Goal: Use online tool/utility: Utilize a website feature to perform a specific function

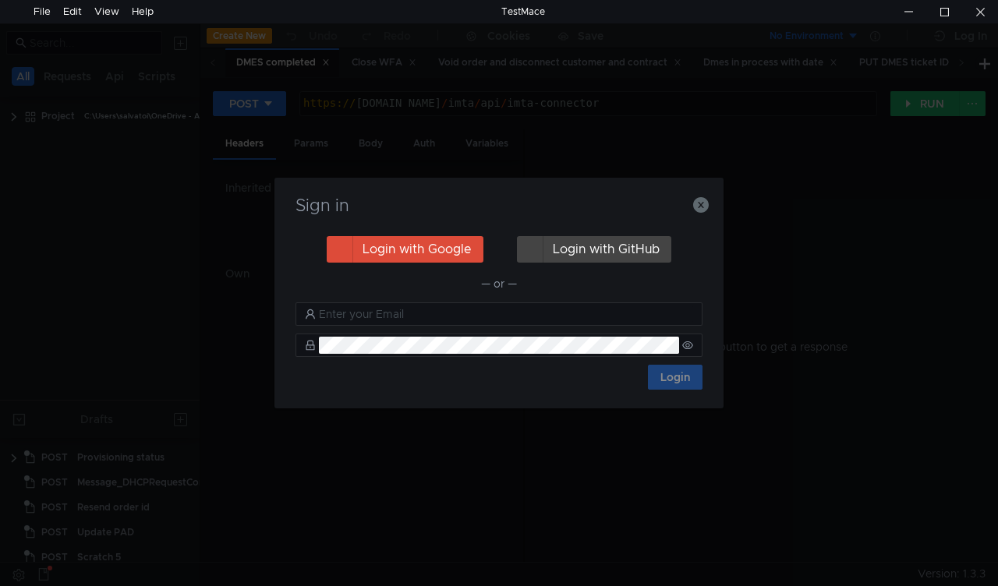
click at [700, 206] on nz-notification "Trial expired You use the free version of TestMace. Advanced features are avail…" at bounding box center [829, 118] width 299 height 198
click at [700, 210] on icon "button" at bounding box center [701, 205] width 16 height 16
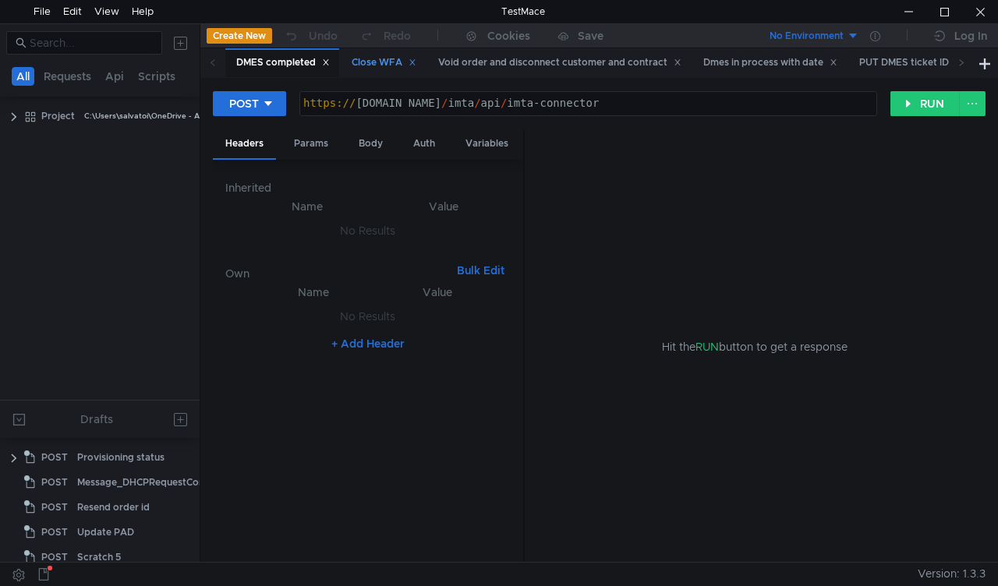
click at [388, 61] on div "Close WFA" at bounding box center [383, 63] width 65 height 16
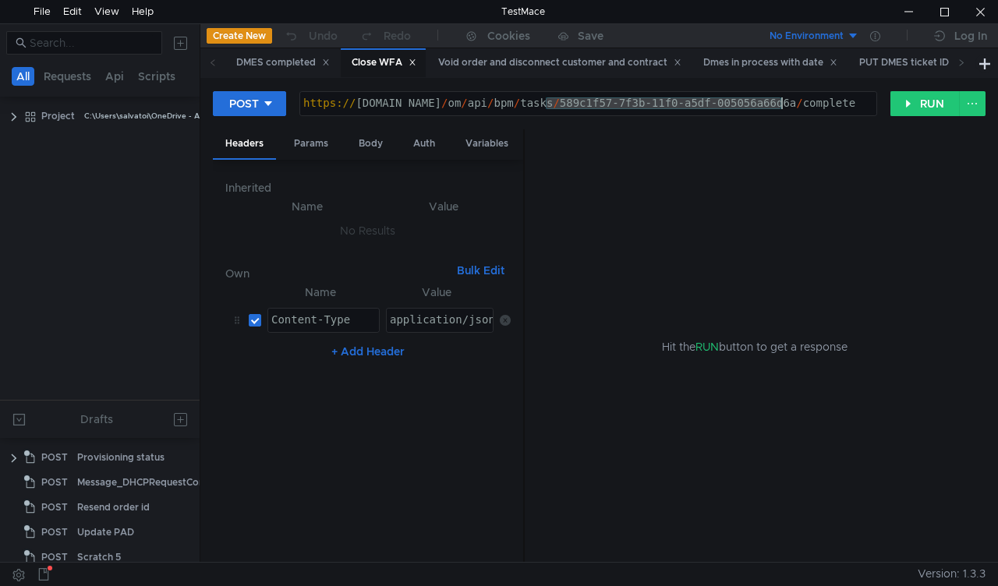
drag, startPoint x: 544, startPoint y: 101, endPoint x: 779, endPoint y: 111, distance: 235.5
click at [779, 111] on div "https:// mbx.dfni.nl / om / api / bpm / tasks / 589c1f57-7f3b-11f0-a5df-005056a…" at bounding box center [588, 114] width 576 height 35
paste textarea "985b5f8f-8041-11f0-8174-005056a64e09"
click at [902, 104] on button "RUN" at bounding box center [924, 103] width 69 height 25
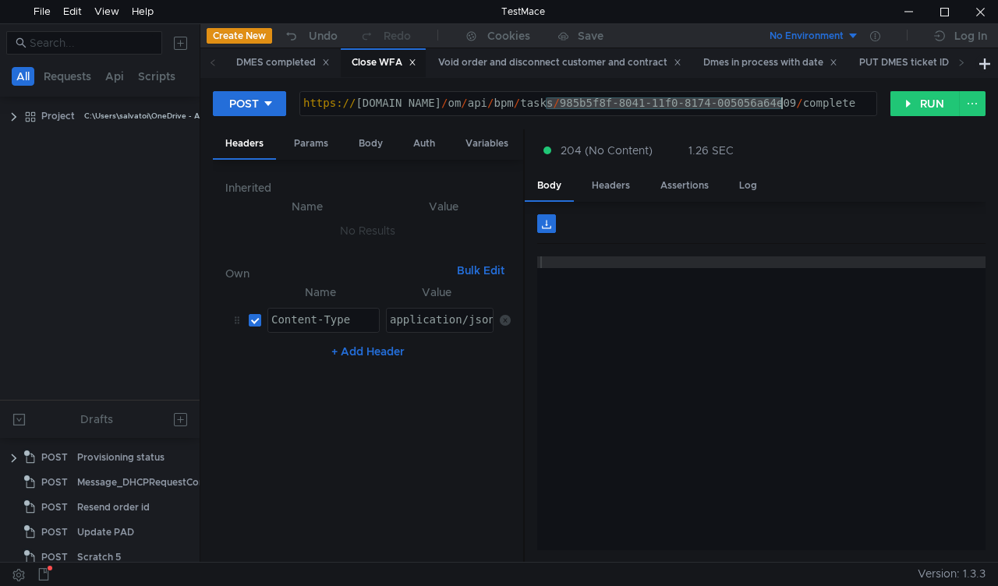
drag, startPoint x: 591, startPoint y: 101, endPoint x: 782, endPoint y: 111, distance: 191.2
click at [782, 111] on div "https:// mbx.dfni.nl / om / api / bpm / tasks / 985b5f8f-8041-11f0-8174-005056a…" at bounding box center [588, 114] width 576 height 35
click at [906, 115] on button "RUN" at bounding box center [924, 103] width 69 height 25
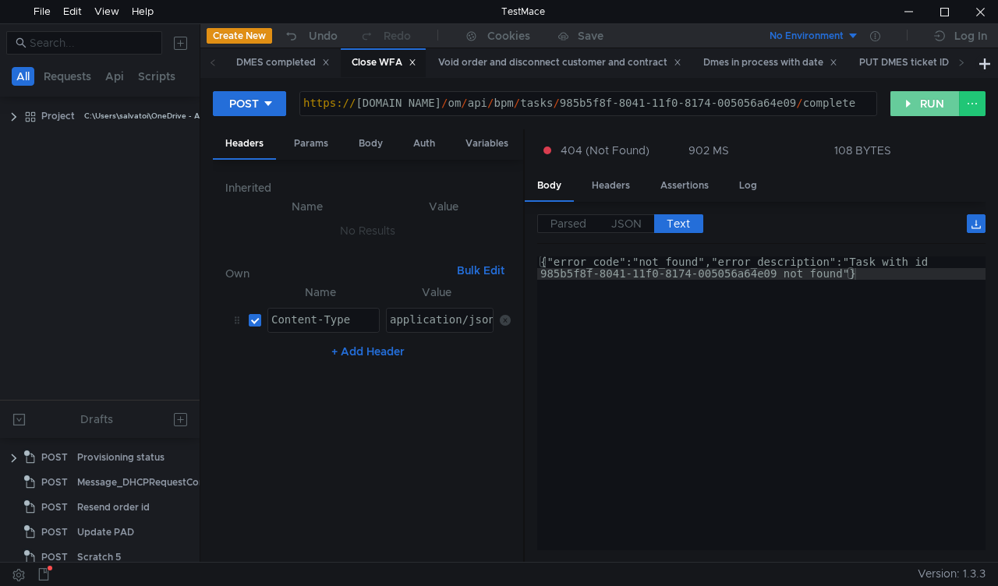
click at [923, 97] on button "RUN" at bounding box center [924, 103] width 69 height 25
click at [679, 90] on div "POST https://mbx.dfni.nl/om/api/bpm/tasks/985b5f8f-8041-11f0-8174-005056a64e09/…" at bounding box center [598, 320] width 797 height 484
drag, startPoint x: 548, startPoint y: 102, endPoint x: 779, endPoint y: 104, distance: 231.5
click at [779, 104] on div "https:// mbx.dfni.nl / om / api / bpm / tasks / 985b5f8f-8041-11f0-8174-005056a…" at bounding box center [588, 114] width 576 height 35
click at [899, 106] on button "RUN" at bounding box center [924, 103] width 69 height 25
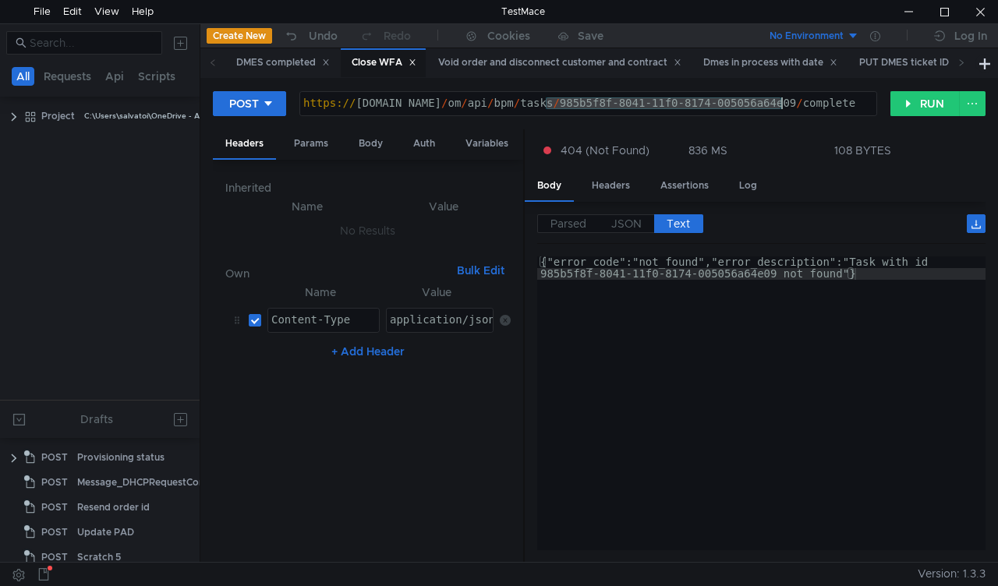
drag, startPoint x: 545, startPoint y: 101, endPoint x: 779, endPoint y: 99, distance: 234.6
click at [779, 99] on div "https:// mbx.dfni.nl / om / api / bpm / tasks / 985b5f8f-8041-11f0-8174-005056a…" at bounding box center [588, 114] width 576 height 35
paste textarea "81d7df6d-802c-11f0-a9f7-005056a6d44f"
click at [907, 105] on button "RUN" at bounding box center [924, 103] width 69 height 25
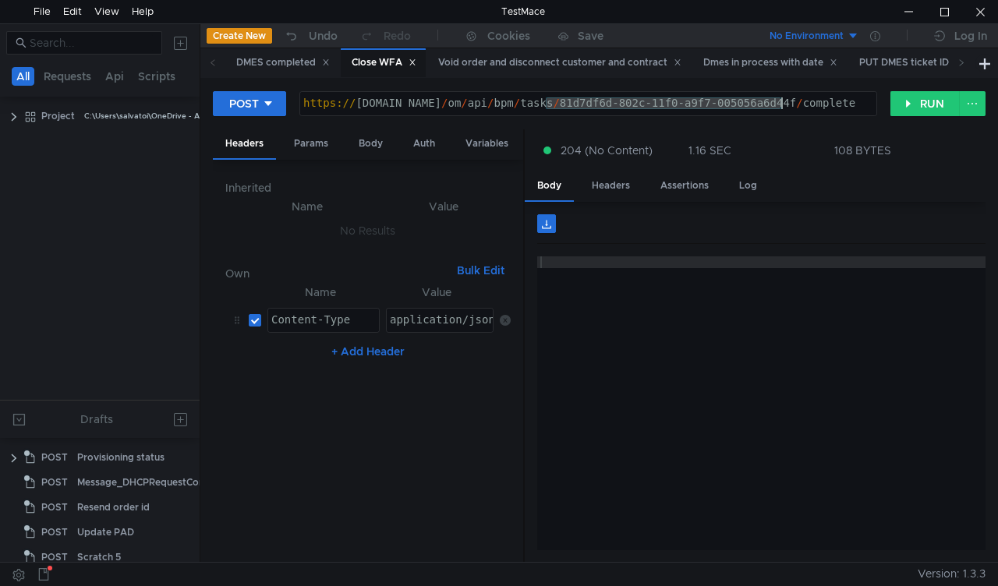
drag, startPoint x: 544, startPoint y: 101, endPoint x: 782, endPoint y: 100, distance: 237.7
click at [782, 100] on div "https:// mbx.dfni.nl / om / api / bpm / tasks / 81d7df6d-802c-11f0-a9f7-005056a…" at bounding box center [588, 114] width 576 height 35
paste textarea "898e6c2-7f92"
type textarea "https://mbx.dfni.nl/om/api/bpm/tasks/8898e6c2-7f92-11f0-a9f7-005056a6d44f/compl…"
click at [913, 109] on button "RUN" at bounding box center [924, 103] width 69 height 25
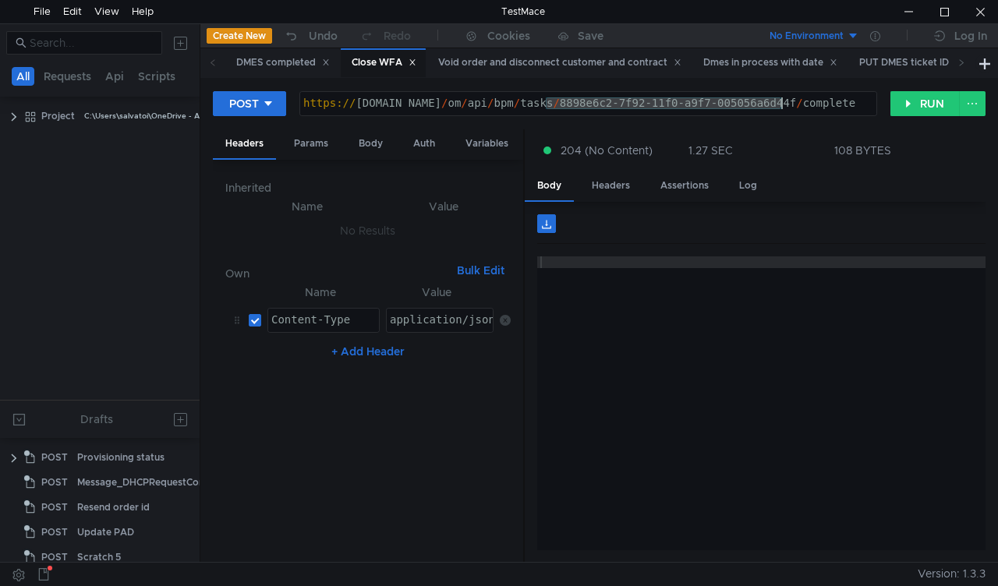
drag, startPoint x: 542, startPoint y: 102, endPoint x: 781, endPoint y: 113, distance: 238.7
click at [781, 113] on div "https:// mbx.dfni.nl / om / api / bpm / tasks / 8898e6c2-7f92-11f0-a9f7-005056a…" at bounding box center [588, 114] width 576 height 35
paste textarea "b4c5e2ee-8166-11f0-b58e-005056a636e"
type textarea "[URL][DOMAIN_NAME]"
click at [899, 101] on button "RUN" at bounding box center [924, 103] width 69 height 25
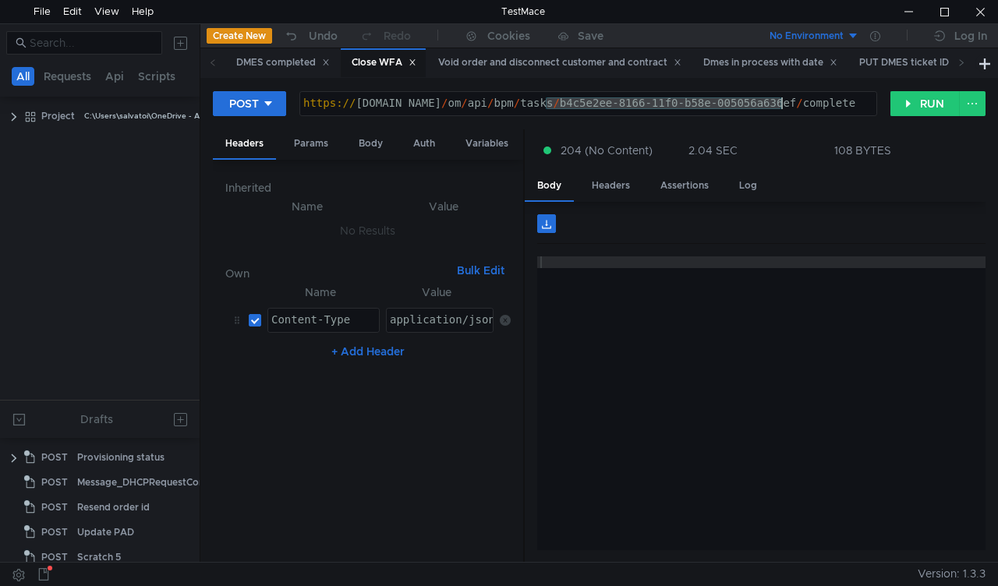
drag, startPoint x: 546, startPoint y: 98, endPoint x: 784, endPoint y: 108, distance: 237.9
click at [784, 108] on div "https:// [DOMAIN_NAME] / om / api / bpm / tasks / b4c5e2ee-8166-11f0-b58e-00505…" at bounding box center [588, 114] width 576 height 35
paste textarea "25cfbe56-7f53-11f0-8174-005056a64e09"
type textarea "[URL][DOMAIN_NAME]"
click at [906, 103] on button "RUN" at bounding box center [924, 103] width 69 height 25
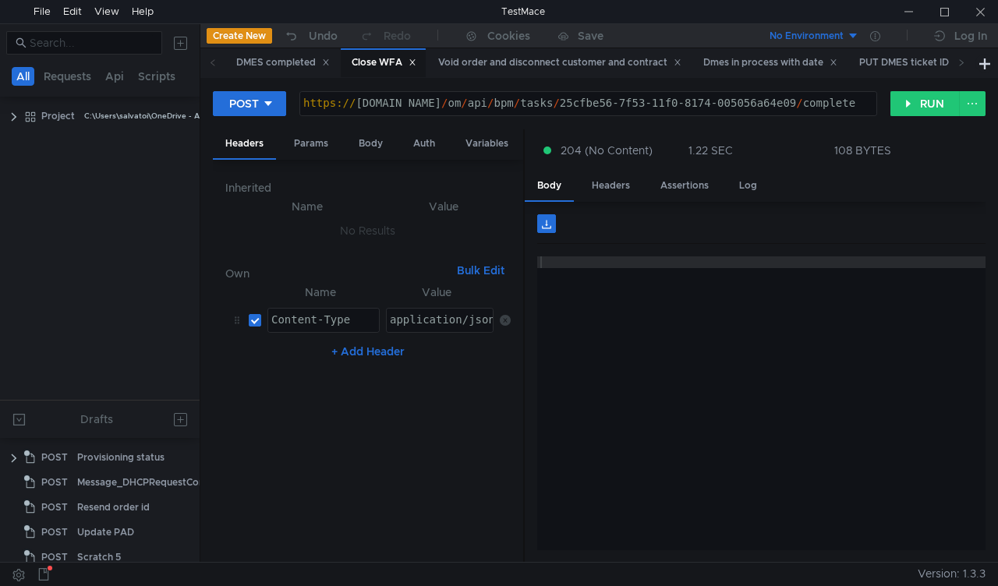
click at [840, 475] on div at bounding box center [761, 414] width 448 height 317
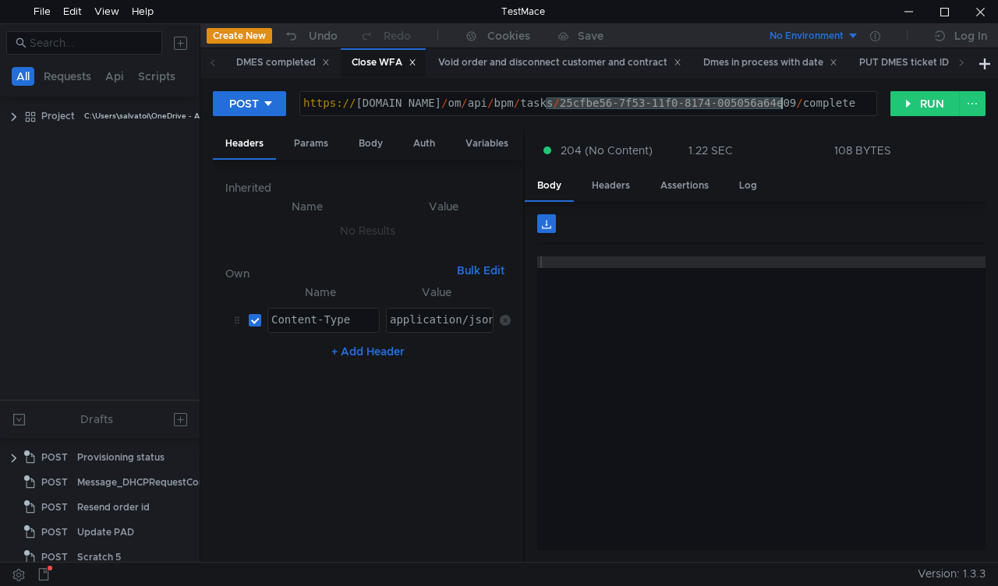
drag, startPoint x: 544, startPoint y: 99, endPoint x: 779, endPoint y: 106, distance: 235.5
click at [779, 106] on div "https:// mbx.dfni.nl / om / api / bpm / tasks / 25cfbe56-7f53-11f0-8174-005056a…" at bounding box center [588, 114] width 576 height 35
paste textarea "9d9f210a-817a-11f0-b58e-005056a636ef"
type textarea "https://mbx.dfni.nl/om/api/bpm/tasks/9d9f210a-817a-11f0-b58e-005056a636ef/compl…"
click at [901, 112] on button "RUN" at bounding box center [924, 103] width 69 height 25
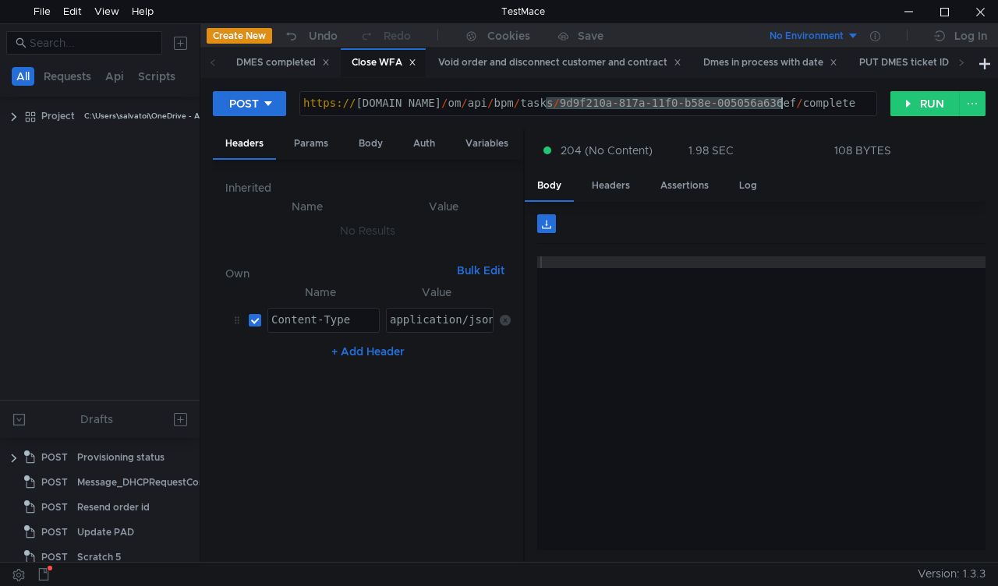
drag, startPoint x: 546, startPoint y: 101, endPoint x: 781, endPoint y: 108, distance: 235.4
click at [781, 108] on div "https:// mbx.dfni.nl / om / api / bpm / tasks / 9d9f210a-817a-11f0-b58e-005056a…" at bounding box center [588, 114] width 576 height 35
paste textarea "55c462db-816c-11f0-a9f7-005056a6d44"
type textarea "https://mbx.dfni.nl/om/api/bpm/tasks/55c462db-816c-11f0-a9f7-005056a6d44f/compl…"
click at [916, 114] on button "RUN" at bounding box center [924, 103] width 69 height 25
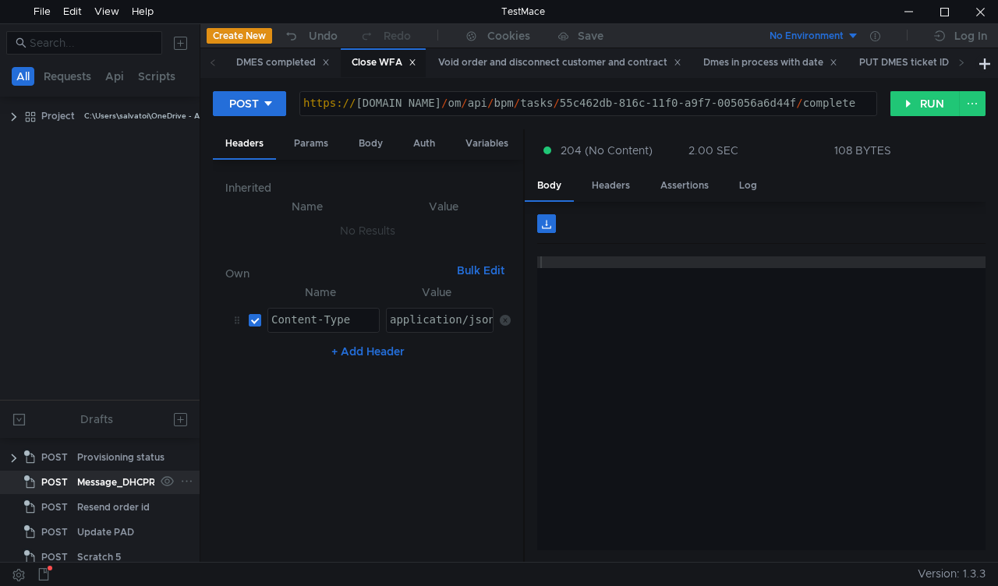
click at [104, 493] on div "Message_DHCPRequestCompleted" at bounding box center [157, 482] width 160 height 23
click at [106, 504] on div "Resend order id" at bounding box center [113, 507] width 72 height 23
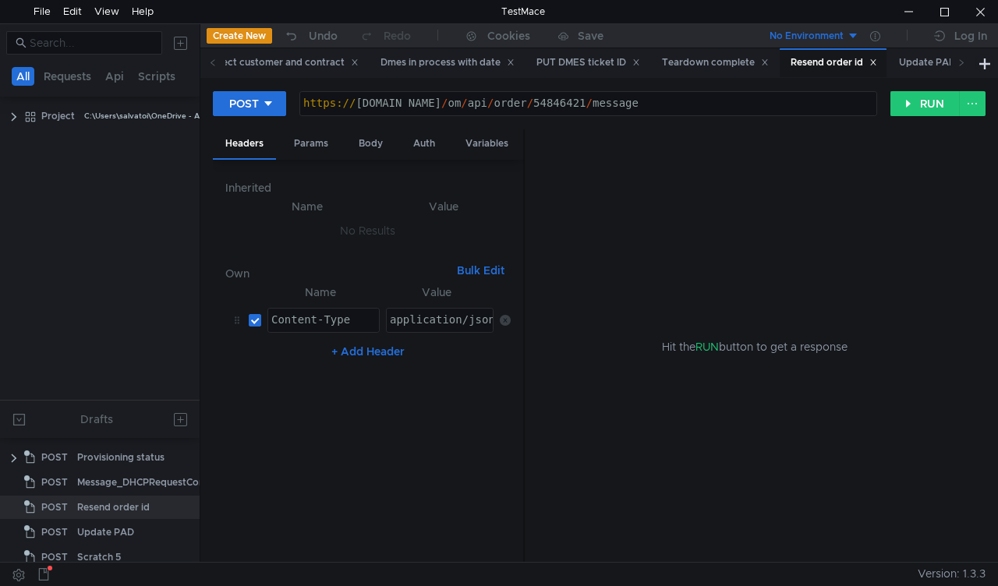
click at [542, 94] on div "https:// mbx.dfni.nl / om / api / order / 54846421 / message" at bounding box center [588, 103] width 576 height 23
click at [542, 97] on div "https:// mbx.dfni.nl / om / api / order / 54846421 / message" at bounding box center [588, 114] width 576 height 35
paste textarea "54596219"
click at [552, 103] on div "https:// mbx.dfni.nl / om / api / order / 5484545962196421 / message" at bounding box center [588, 114] width 576 height 35
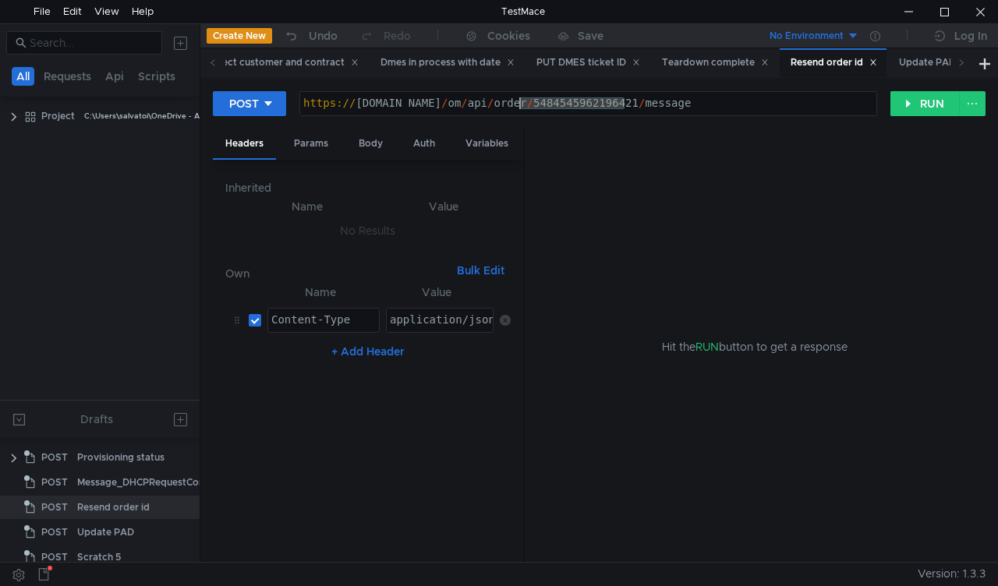
paste textarea "596219"
type textarea "https://mbx.dfni.nl/om/api/order/54596219/message"
click at [910, 101] on button "RUN" at bounding box center [924, 103] width 69 height 25
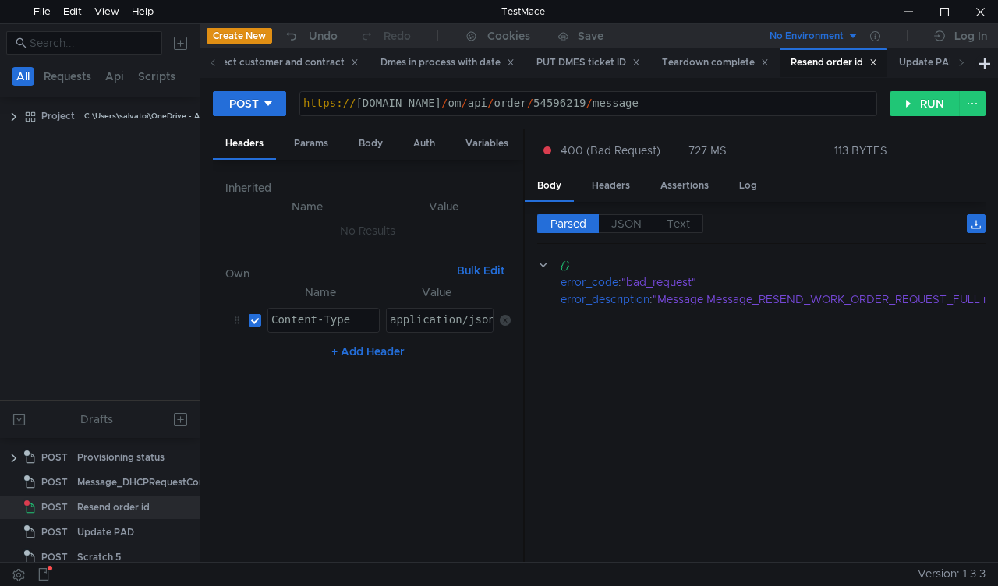
click at [536, 100] on div "https:// mbx.dfni.nl / om / api / order / 54596219 / message" at bounding box center [588, 114] width 576 height 35
click at [913, 96] on button "RUN" at bounding box center [924, 103] width 69 height 25
click at [451, 69] on div "Dmes in process with date" at bounding box center [447, 63] width 134 height 16
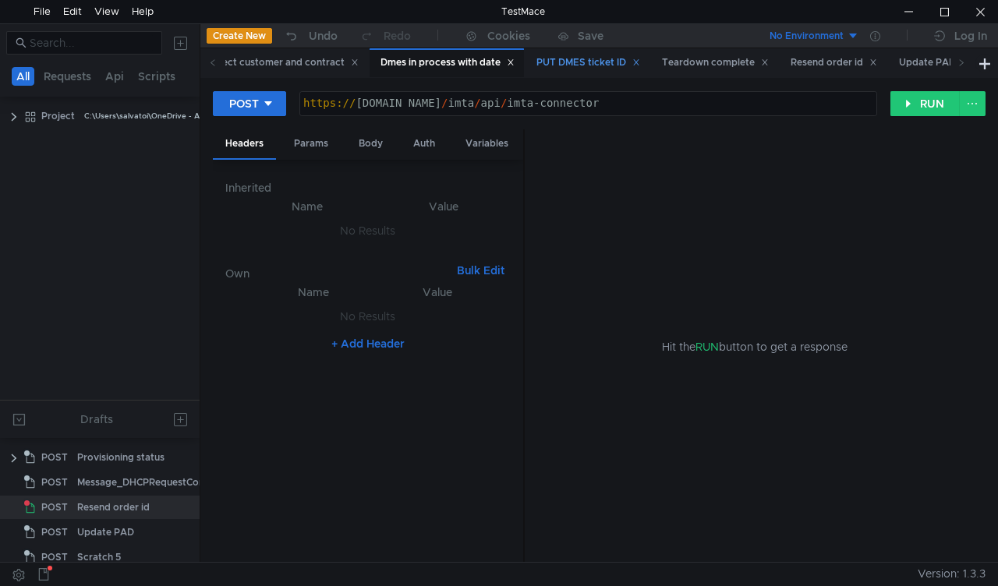
click at [572, 59] on div "PUT DMES ticket ID" at bounding box center [588, 63] width 104 height 16
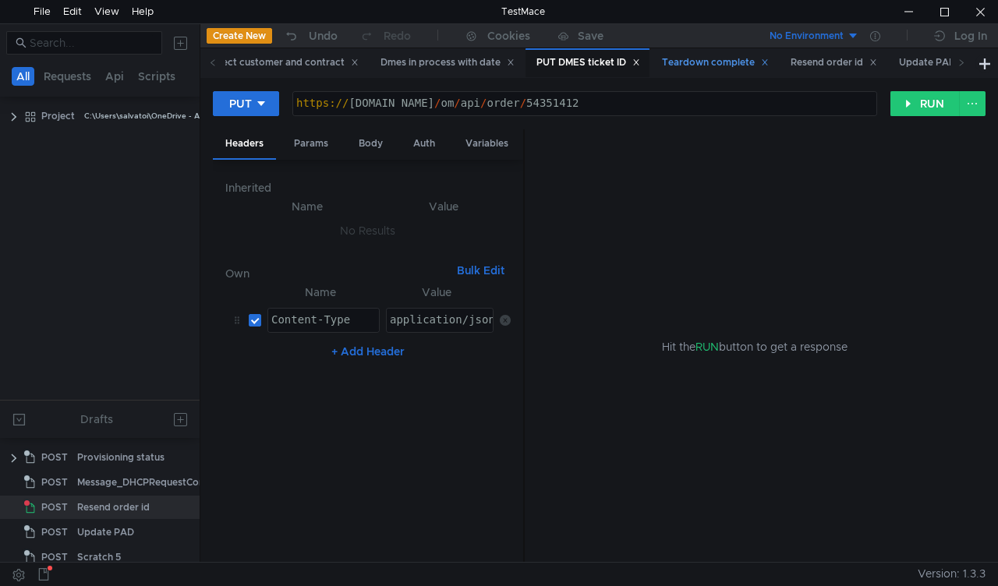
click at [717, 63] on div "Teardown complete" at bounding box center [715, 63] width 107 height 16
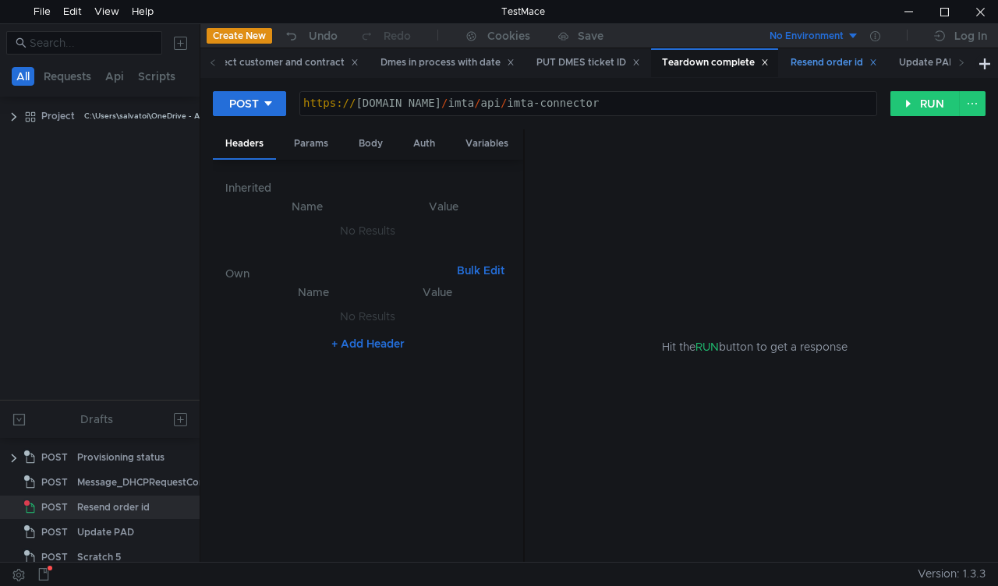
click at [829, 65] on div "Resend order id" at bounding box center [833, 63] width 87 height 16
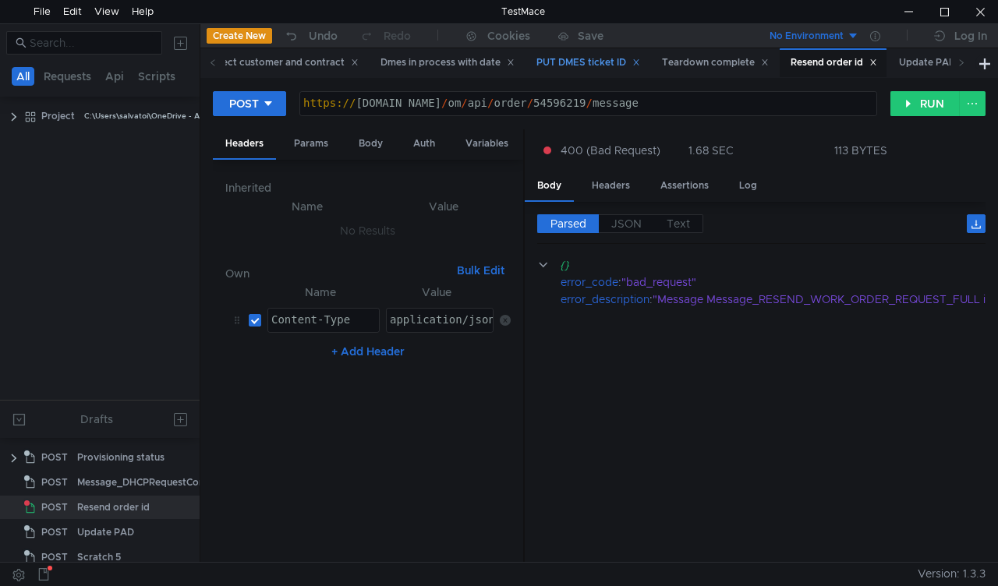
click at [592, 60] on div "PUT DMES ticket ID" at bounding box center [588, 63] width 104 height 16
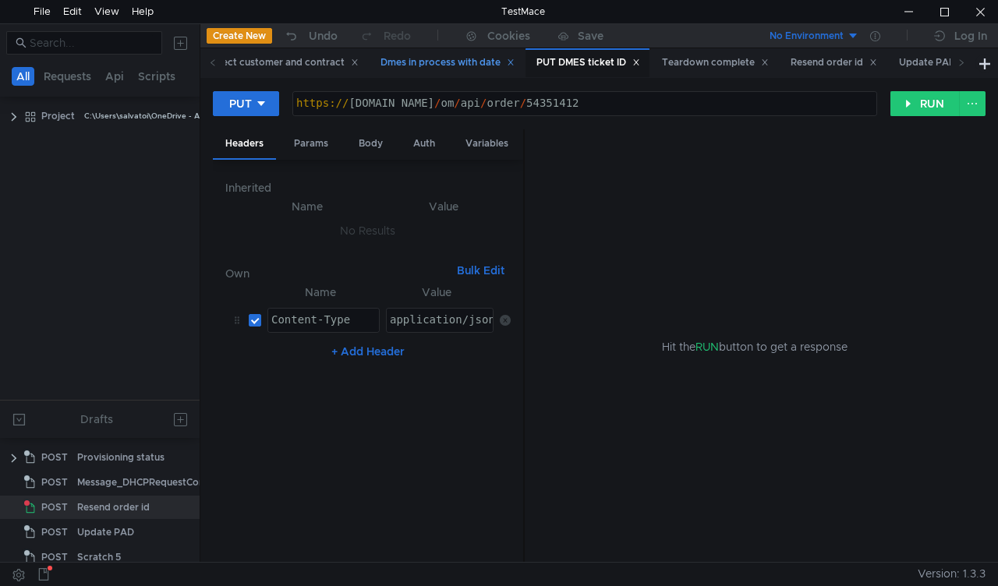
click at [446, 64] on div "Dmes in process with date" at bounding box center [447, 63] width 134 height 16
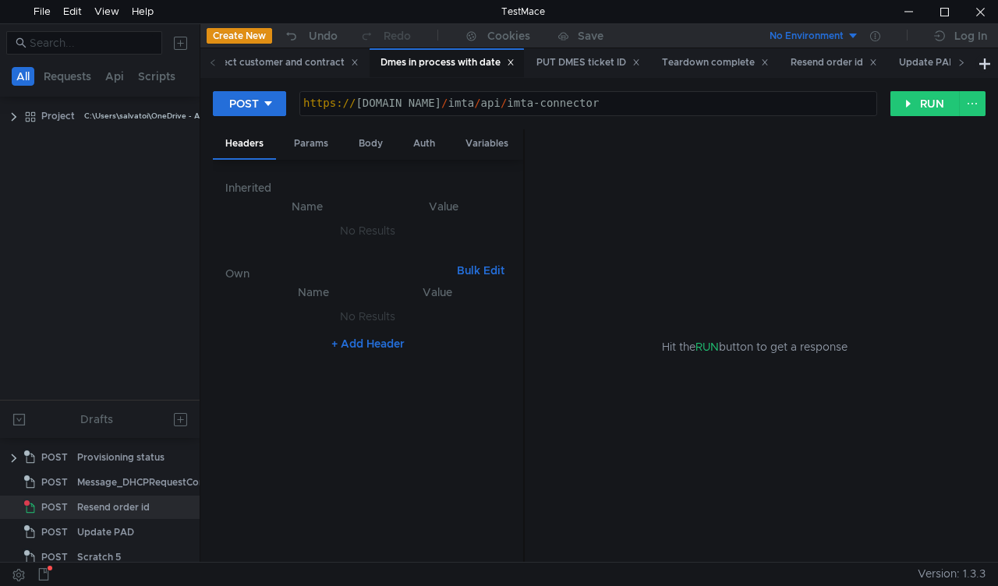
click at [959, 63] on icon at bounding box center [961, 62] width 8 height 8
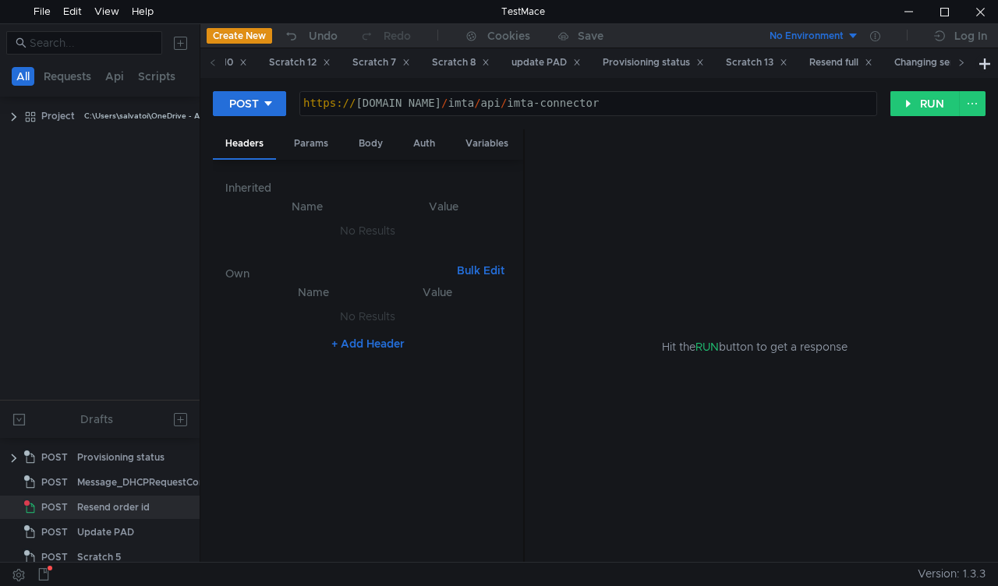
click at [959, 63] on icon at bounding box center [961, 62] width 8 height 8
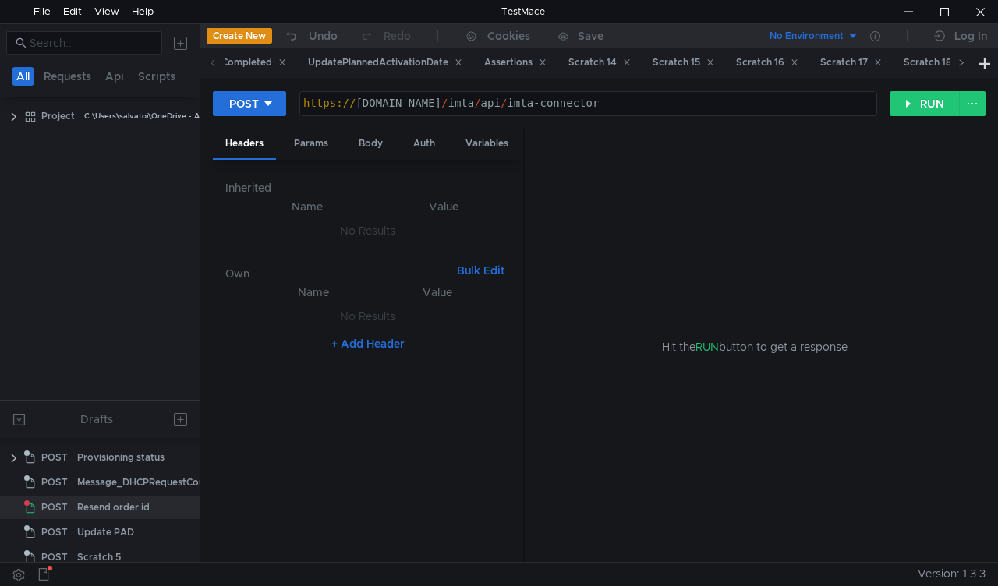
click at [959, 63] on icon at bounding box center [961, 62] width 8 height 8
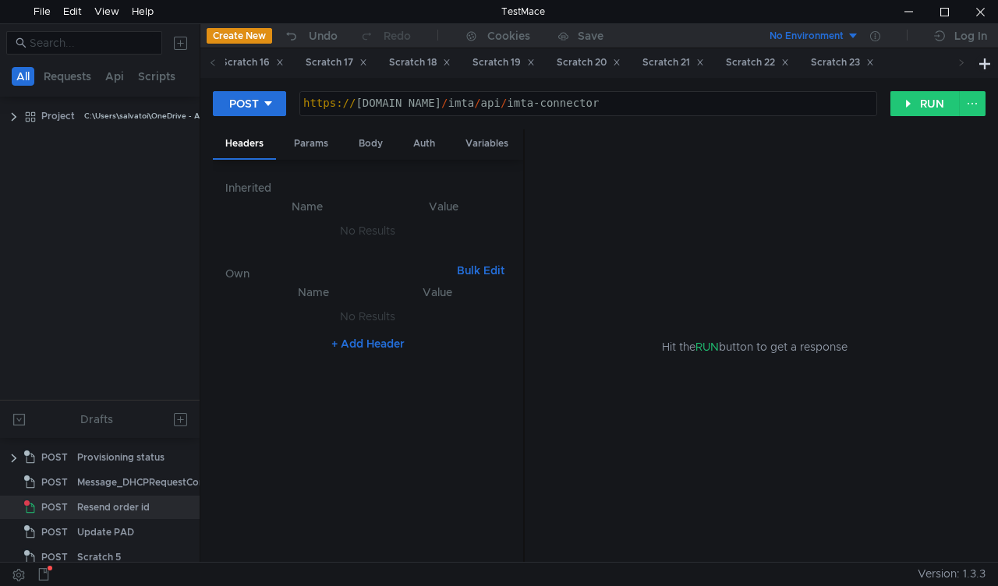
click at [959, 63] on icon at bounding box center [961, 62] width 8 height 8
click at [874, 62] on div "Scratch 23" at bounding box center [841, 63] width 63 height 16
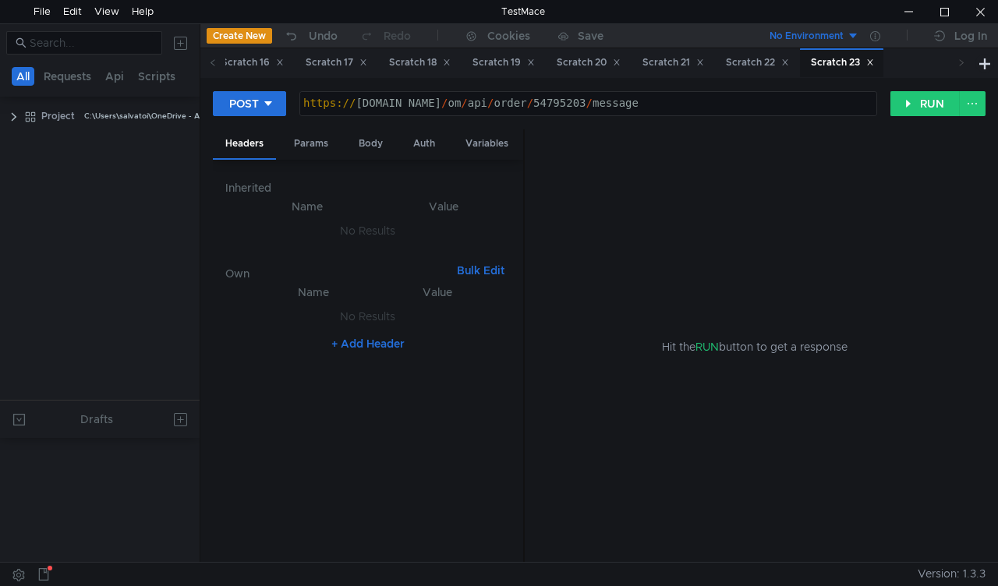
scroll to position [563, 0]
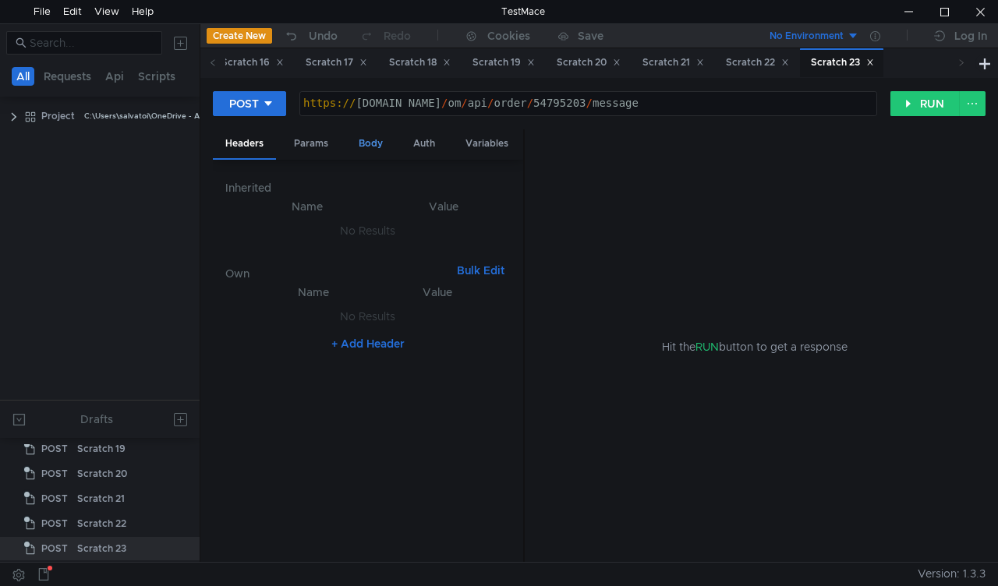
click at [362, 136] on div "Body" at bounding box center [370, 143] width 49 height 29
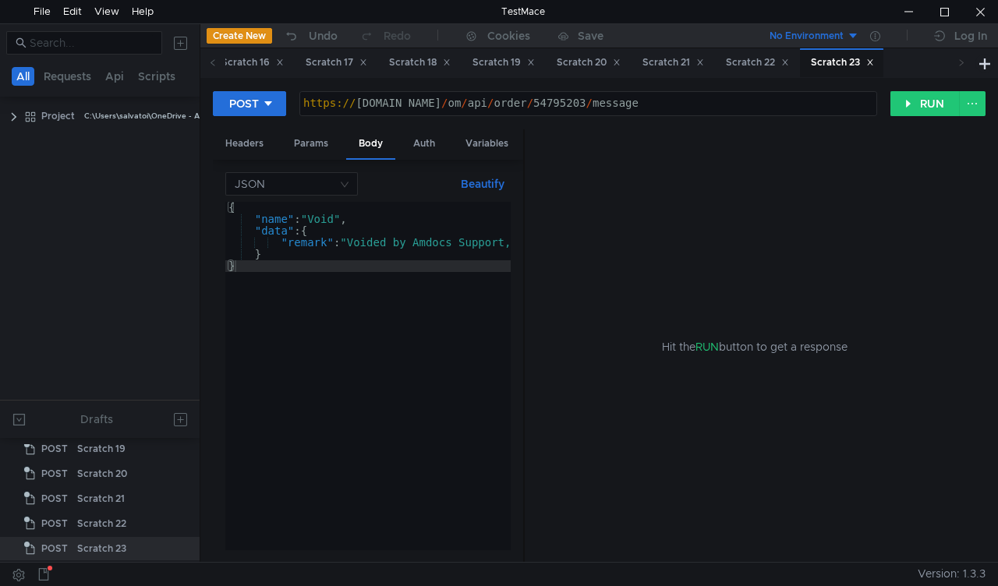
click at [527, 103] on div "https:// mbx.dfni.nl / om / api / order / 54795203 / message" at bounding box center [588, 114] width 576 height 35
click at [529, 102] on div "https:// mbx.dfni.nl / om / api / order / 54795203 / message" at bounding box center [588, 114] width 576 height 35
click at [530, 102] on div "https:// mbx.dfni.nl / om / api / order / 54795203 / message" at bounding box center [588, 114] width 576 height 35
paste textarea "85737"
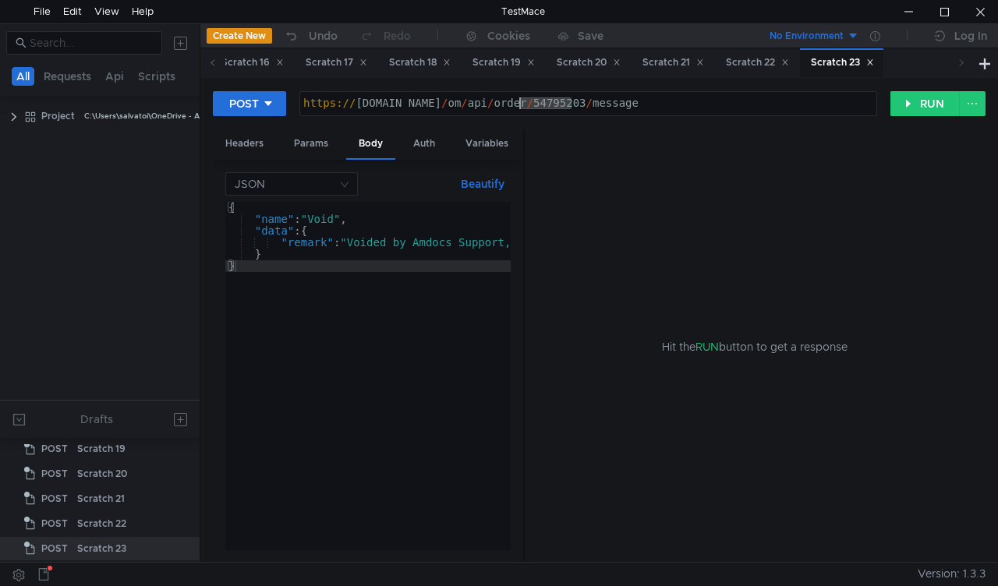
type textarea "https://mbx.dfni.nl/om/api/order/54857373/message"
click at [904, 111] on button "RUN" at bounding box center [924, 103] width 69 height 25
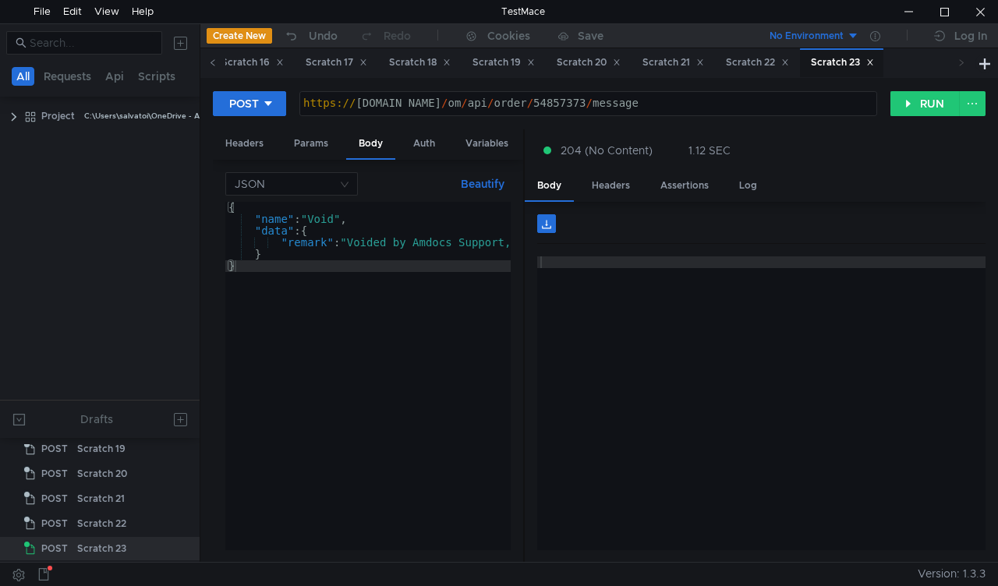
click at [211, 64] on icon at bounding box center [213, 62] width 8 height 8
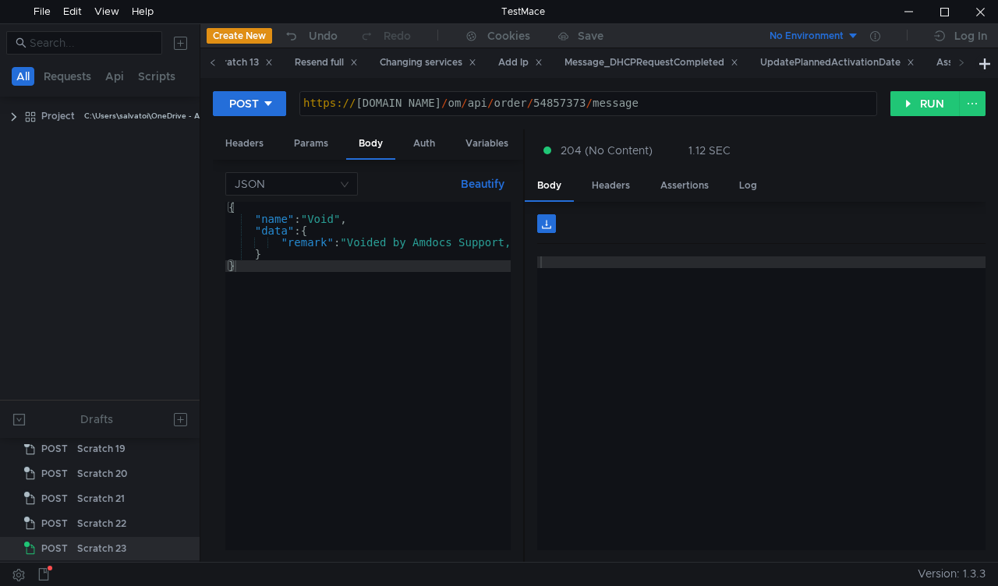
click at [211, 64] on icon at bounding box center [213, 62] width 8 height 8
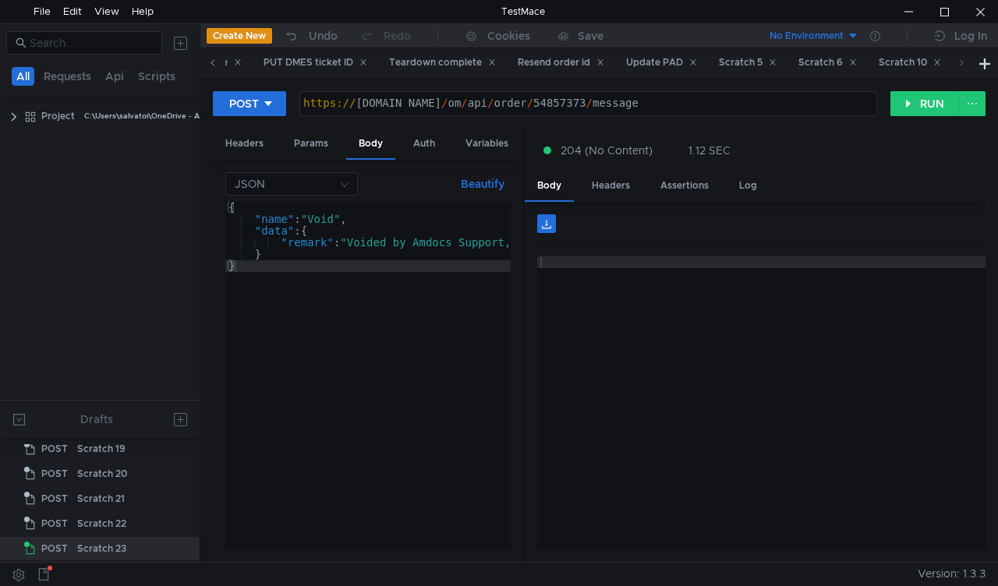
click at [211, 64] on icon at bounding box center [213, 62] width 8 height 8
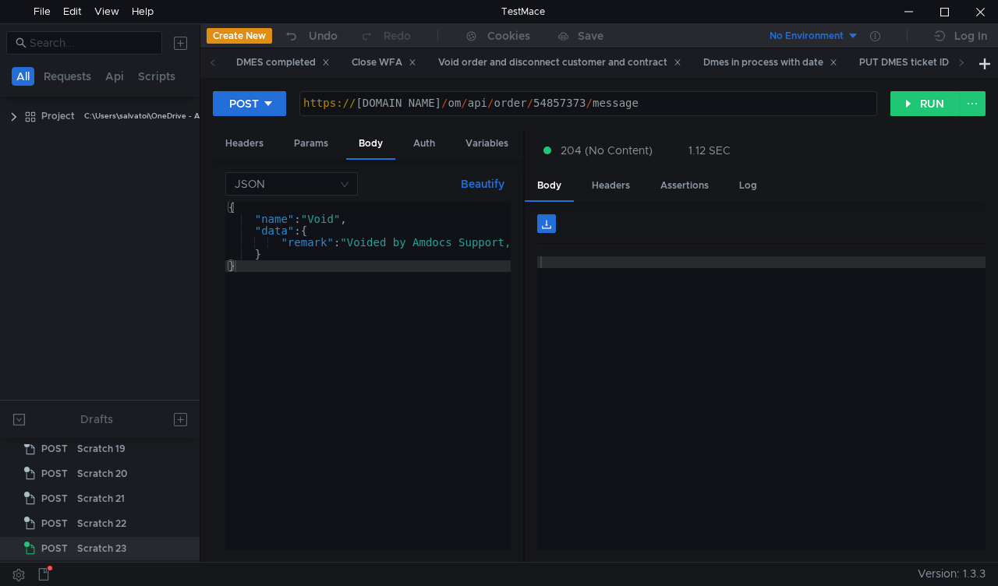
click at [211, 64] on icon at bounding box center [213, 62] width 8 height 8
click at [373, 62] on div "Close WFA" at bounding box center [383, 63] width 65 height 16
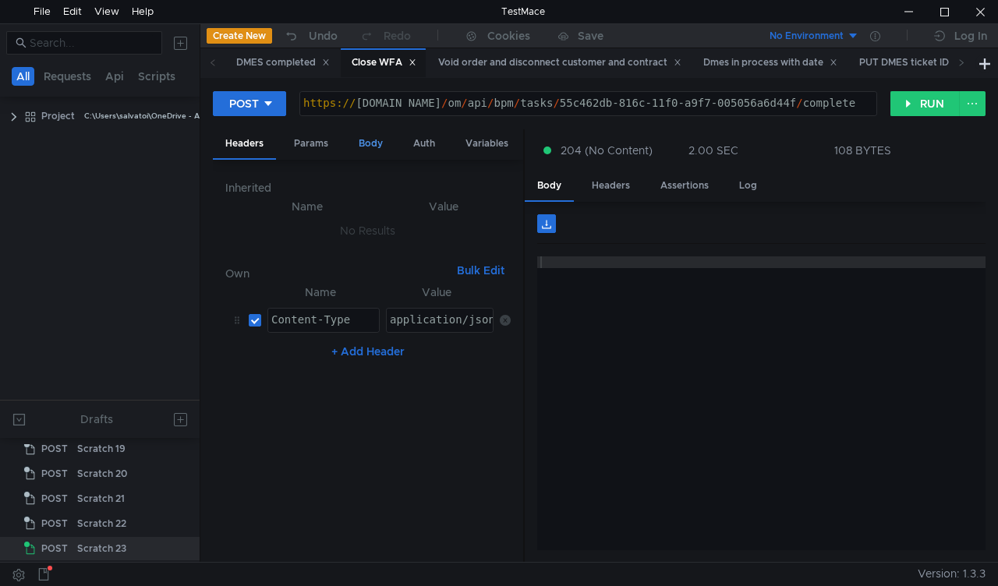
click at [372, 143] on div "Body" at bounding box center [370, 143] width 49 height 29
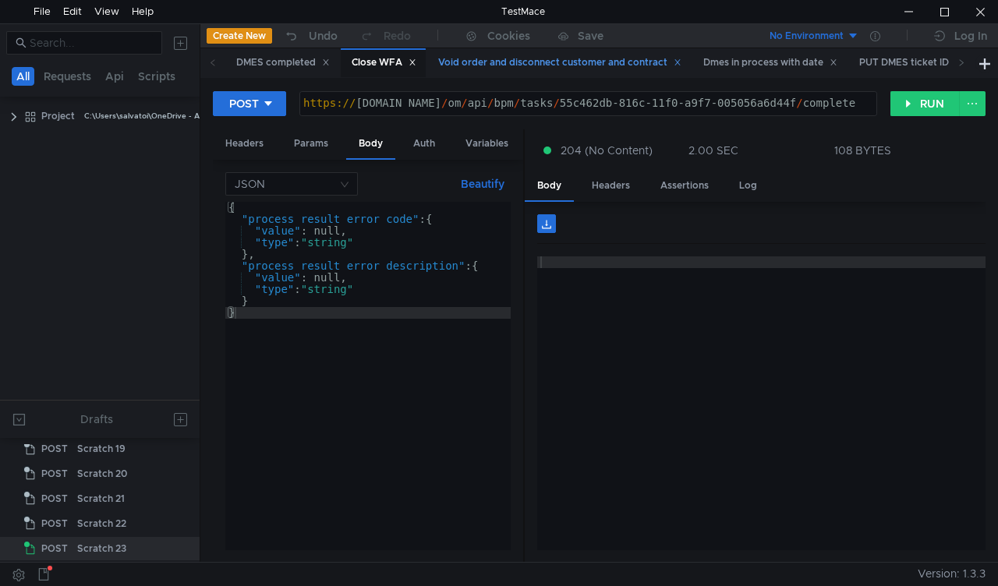
click at [536, 62] on div "Void order and disconnect customer and contract" at bounding box center [559, 63] width 243 height 16
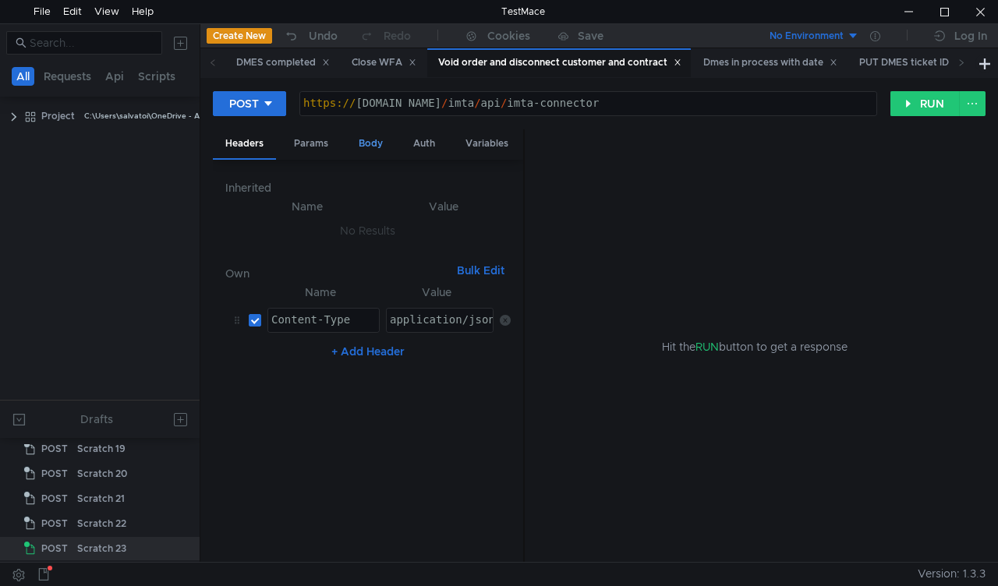
click at [375, 150] on div "Body" at bounding box center [370, 143] width 49 height 29
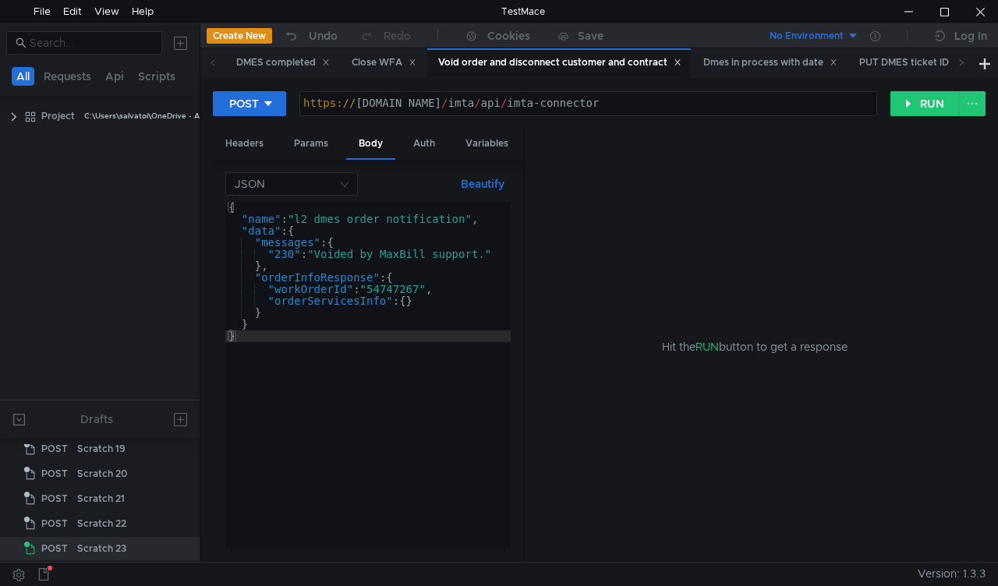
click at [398, 291] on div "{ "name" : "l2_dmes_order_notification" , "data" : { "messages" : { "230" : "Vo…" at bounding box center [367, 388] width 285 height 372
click at [397, 291] on div "{ "name" : "l2_dmes_order_notification" , "data" : { "messages" : { "230" : "Vo…" at bounding box center [367, 388] width 285 height 372
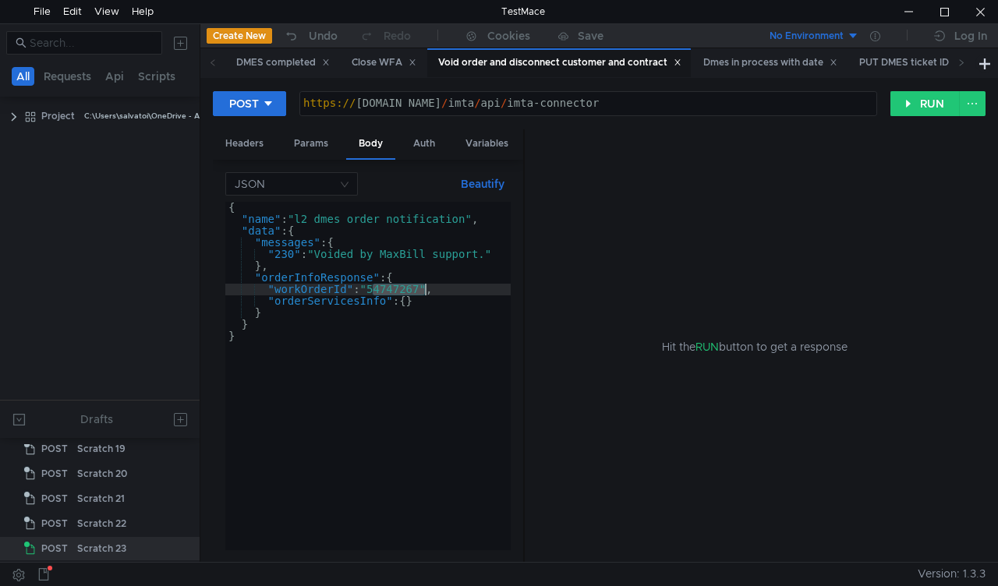
paste textarea "857373"
type textarea ""workOrderId": "54857373","
click at [929, 94] on button "RUN" at bounding box center [924, 103] width 69 height 25
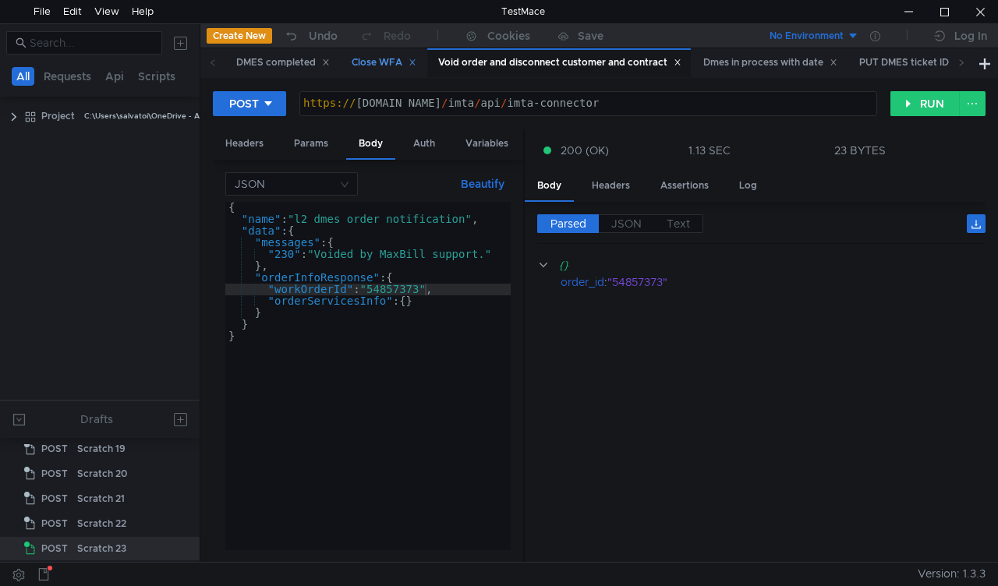
click at [377, 59] on div "Close WFA" at bounding box center [383, 63] width 65 height 16
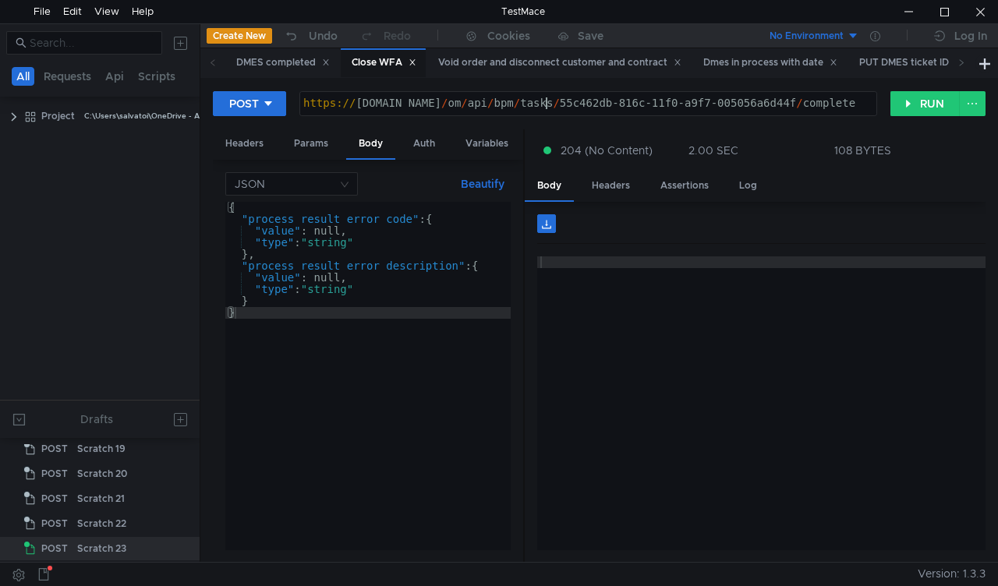
click at [549, 100] on div "https:// mbx.dfni.nl / om / api / bpm / tasks / 55c462db-816c-11f0-a9f7-005056a…" at bounding box center [588, 114] width 576 height 35
drag, startPoint x: 544, startPoint y: 101, endPoint x: 781, endPoint y: 101, distance: 236.9
click at [781, 101] on div "https:// mbx.dfni.nl / om / api / bpm / tasks / 55c462db-816c-11f0-a9f7-005056a…" at bounding box center [588, 114] width 576 height 35
paste textarea "dddd79e7-8188-11f0-b58e-005056a636e"
click at [909, 106] on button "RUN" at bounding box center [924, 103] width 69 height 25
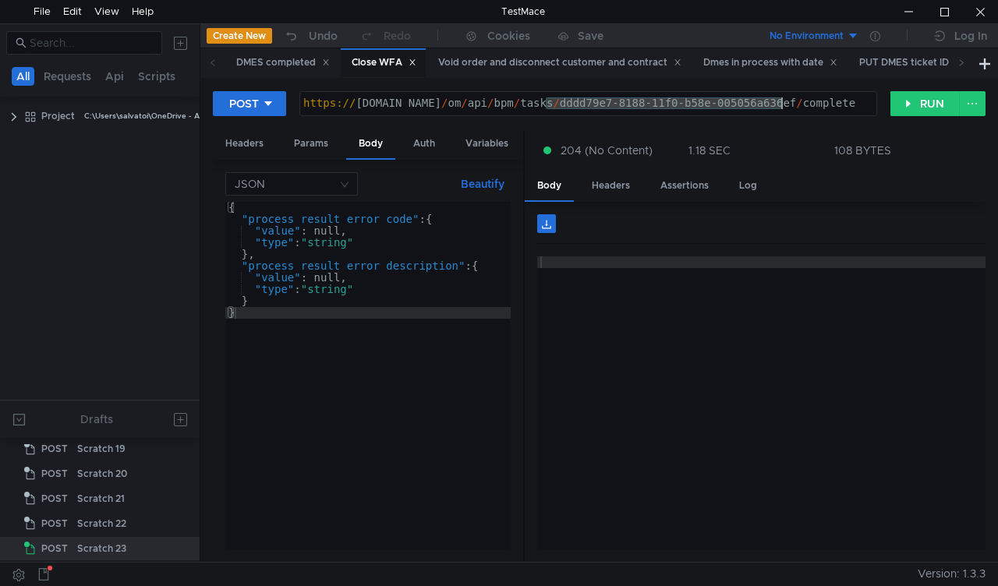
drag, startPoint x: 545, startPoint y: 102, endPoint x: 784, endPoint y: 102, distance: 239.2
click at [784, 102] on div "https:// mbx.dfni.nl / om / api / bpm / tasks / dddd79e7-8188-11f0-b58e-005056a…" at bounding box center [588, 114] width 576 height 35
paste textarea "371c405c-818f"
type textarea "https://mbx.dfni.nl/om/api/bpm/tasks/371c405c-818f-11f0-b58e-005056a636ef/compl…"
click at [918, 102] on button "RUN" at bounding box center [924, 103] width 69 height 25
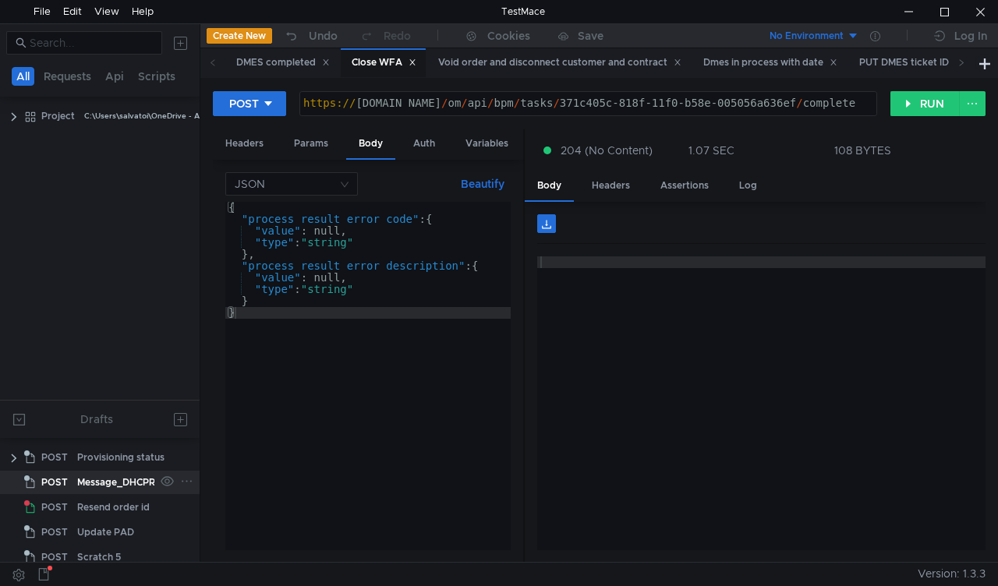
scroll to position [5, 0]
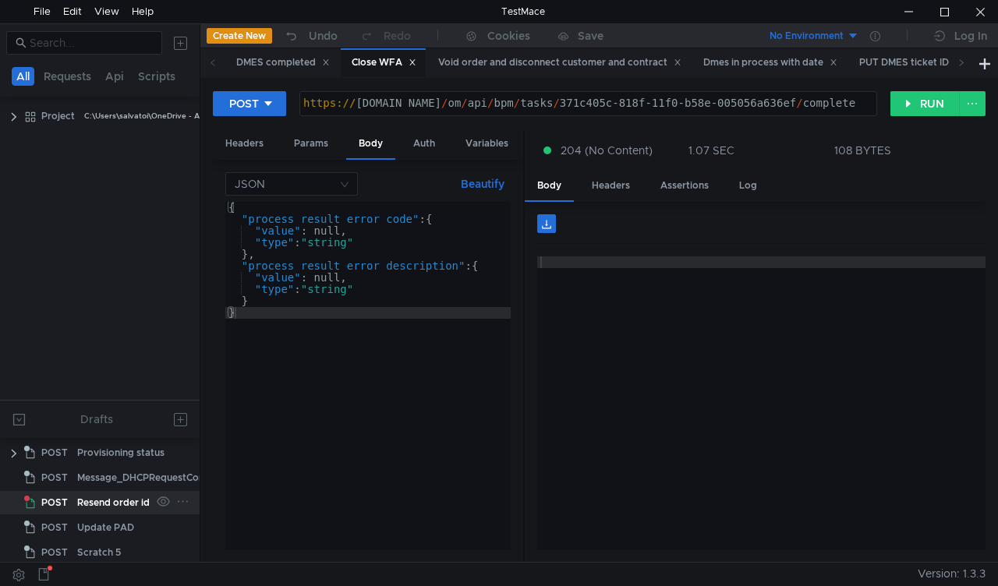
click at [90, 501] on div "Resend order id" at bounding box center [113, 502] width 72 height 23
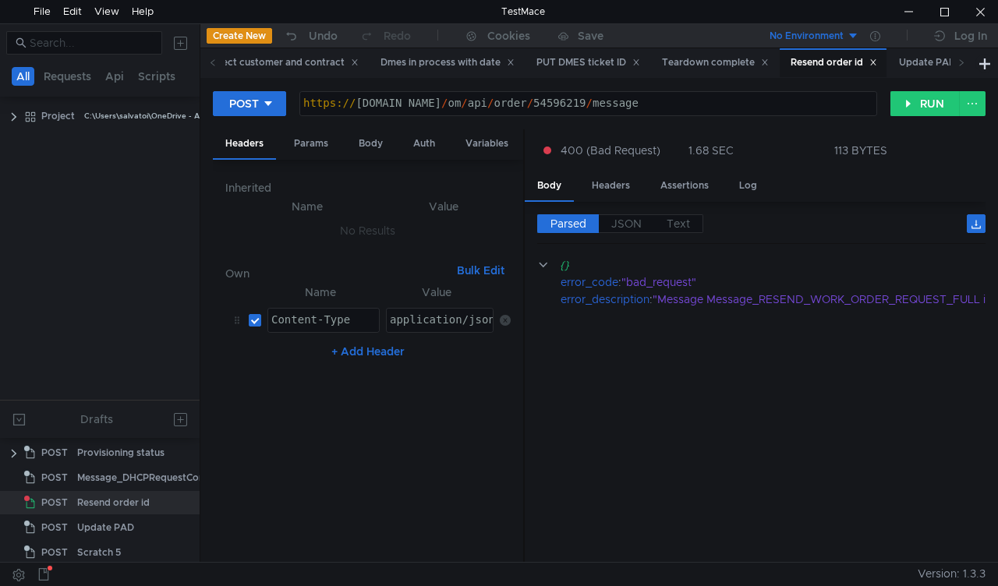
click at [543, 94] on div "https:// mbx.dfni.nl / om / api / order / 54596219 / message" at bounding box center [588, 103] width 576 height 23
paste textarea "861367"
type textarea "https://mbx.dfni.nl/om/api/order/54861367/message"
click at [913, 102] on button "RUN" at bounding box center [924, 103] width 69 height 25
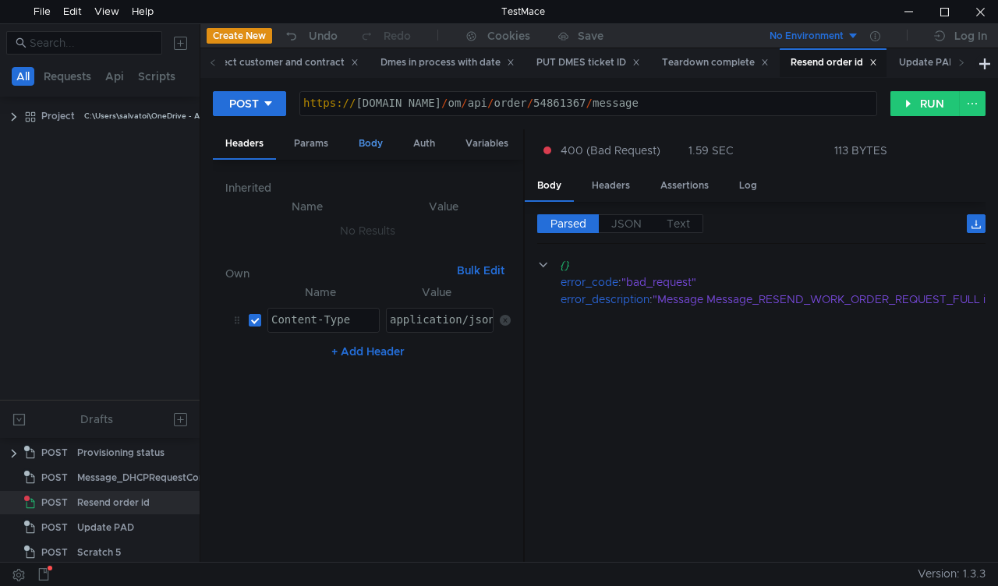
click at [367, 147] on div "Body" at bounding box center [370, 143] width 49 height 29
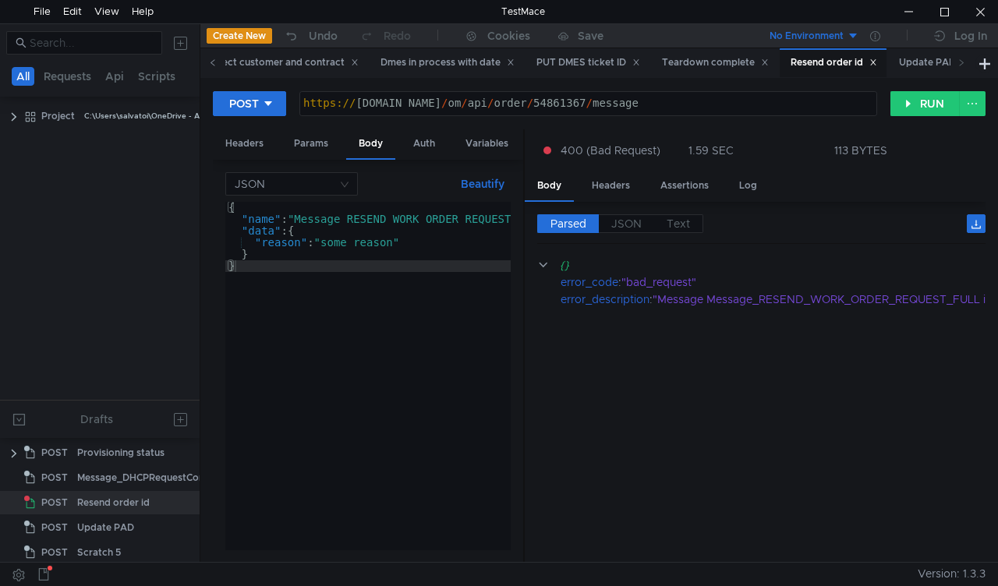
click at [211, 61] on icon at bounding box center [213, 62] width 8 height 8
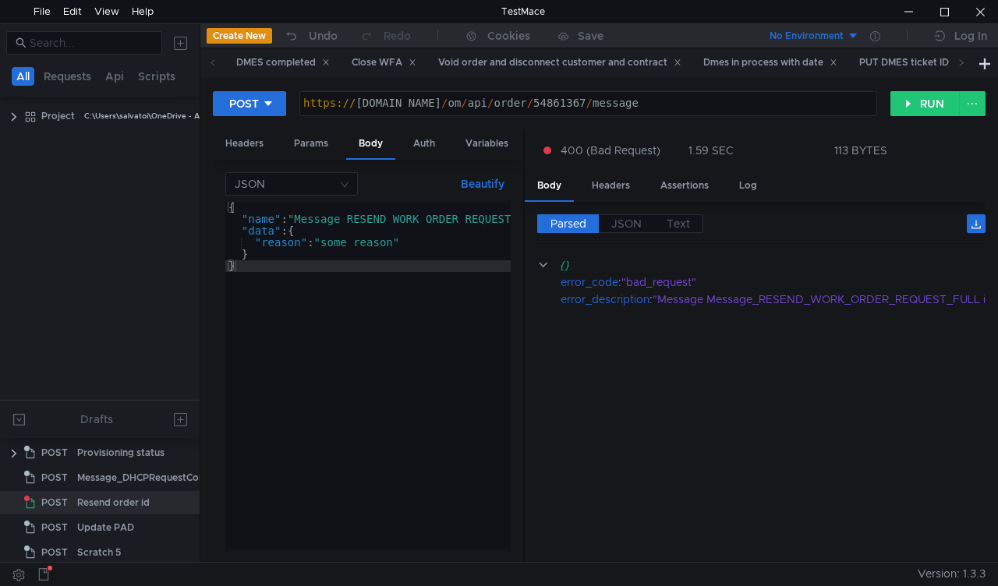
click at [211, 61] on icon at bounding box center [213, 62] width 8 height 8
click at [379, 59] on div "Close WFA" at bounding box center [383, 63] width 65 height 16
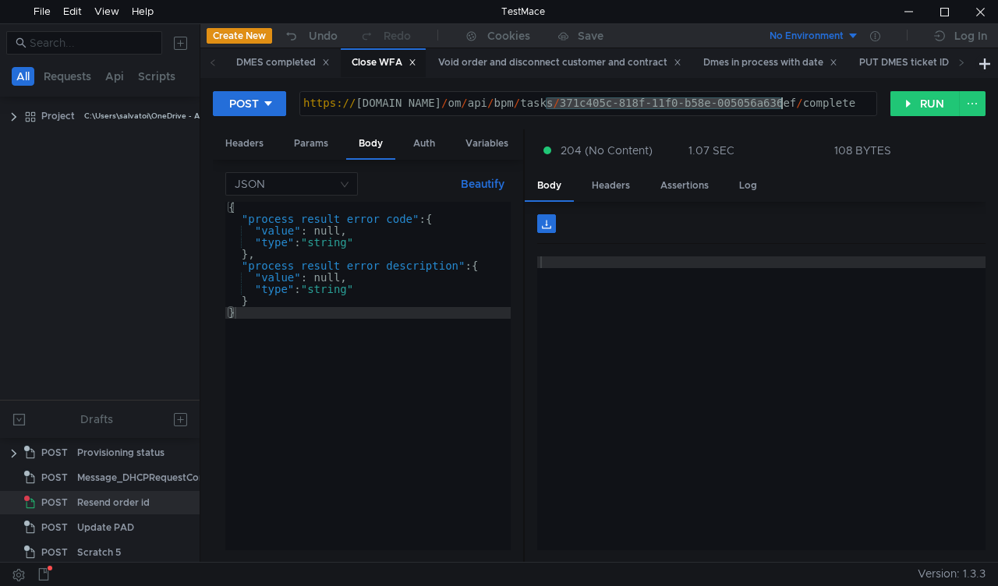
drag, startPoint x: 546, startPoint y: 105, endPoint x: 779, endPoint y: 89, distance: 234.4
click at [779, 89] on div "POST https://mbx.dfni.nl/om/api/bpm/tasks/371c405c-818f-11f0-b58e-005056a636ef/…" at bounding box center [598, 320] width 797 height 484
paste textarea "6464f250-8196"
type textarea "https://mbx.dfni.nl/om/api/bpm/tasks/6464f250-8196-11f0-b58e-005056a636ef/compl…"
click at [923, 94] on button "RUN" at bounding box center [924, 103] width 69 height 25
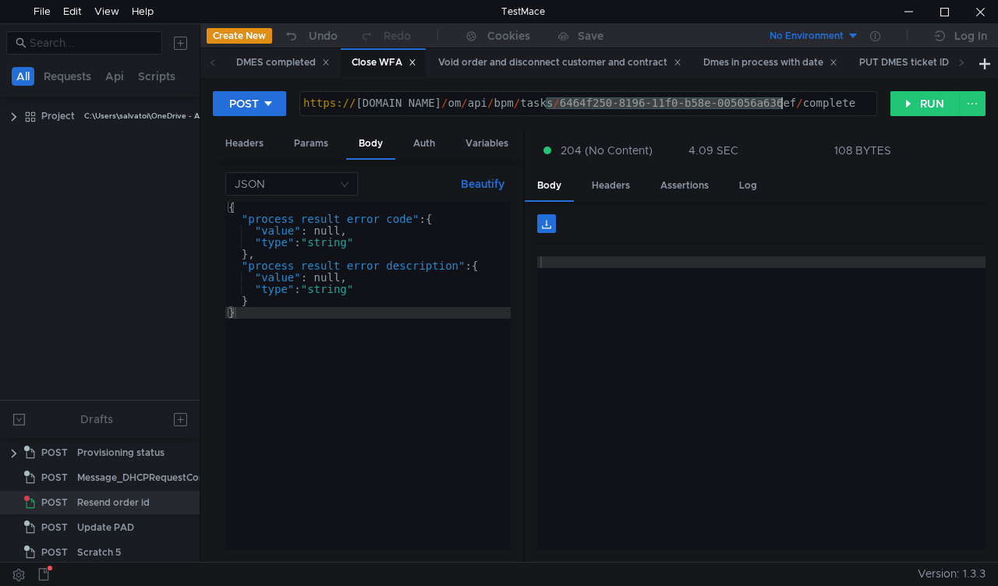
drag, startPoint x: 546, startPoint y: 100, endPoint x: 779, endPoint y: 103, distance: 233.8
click at [779, 103] on div "https:// mbx.dfni.nl / om / api / bpm / tasks / 6464f250-8196-11f0-b58e-005056a…" at bounding box center [588, 114] width 576 height 35
paste textarea "e105a20e-8198-11f0-a9f7-005056a6d44"
click at [898, 106] on button "RUN" at bounding box center [924, 103] width 69 height 25
drag, startPoint x: 546, startPoint y: 104, endPoint x: 893, endPoint y: 107, distance: 346.8
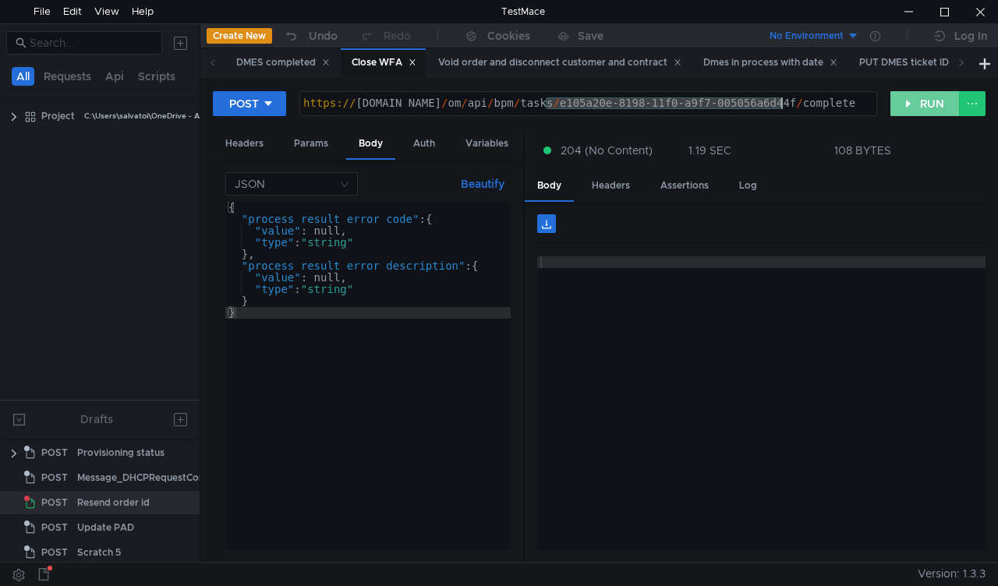
click at [781, 103] on div "https:// mbx.dfni.nl / om / api / bpm / tasks / e105a20e-8198-11f0-a9f7-005056a…" at bounding box center [588, 114] width 576 height 35
paste textarea "99c8faaa-8199-11f0-b58e-005056a636e"
click at [902, 101] on button "RUN" at bounding box center [924, 103] width 69 height 25
drag, startPoint x: 547, startPoint y: 98, endPoint x: 870, endPoint y: 112, distance: 322.9
click at [779, 112] on div "https:// mbx.dfni.nl / om / api / bpm / tasks / 99c8faaa-8199-11f0-b58e-005056a…" at bounding box center [588, 114] width 576 height 35
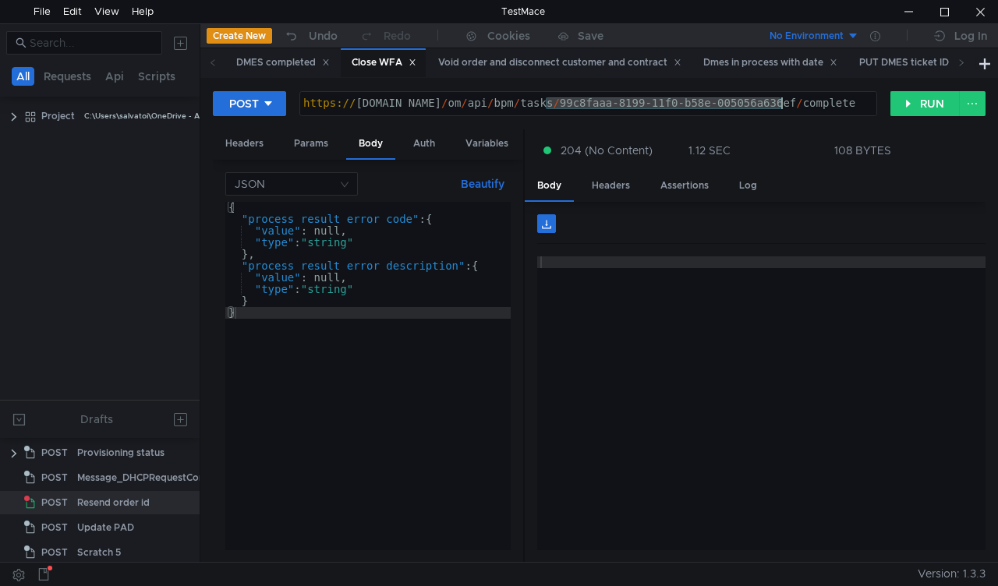
paste textarea "cdb473d9-8199-11f0-a9f7-005056a6d44"
type textarea "[URL][DOMAIN_NAME]"
click at [915, 112] on button "RUN" at bounding box center [924, 103] width 69 height 25
